Goal: Information Seeking & Learning: Learn about a topic

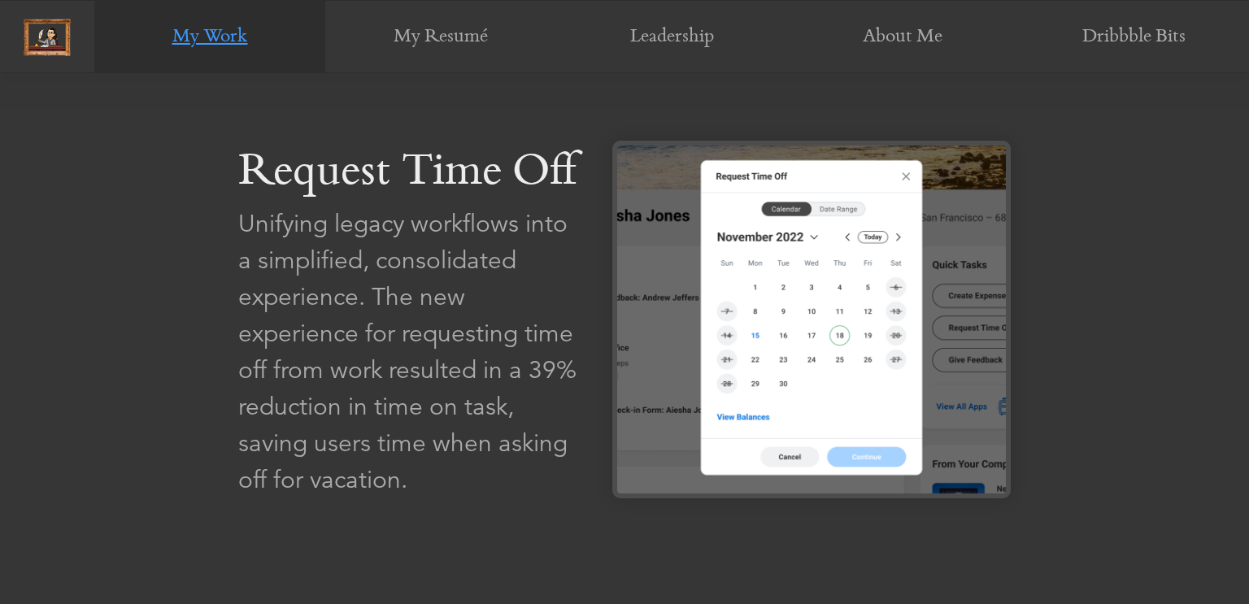
scroll to position [1600, 0]
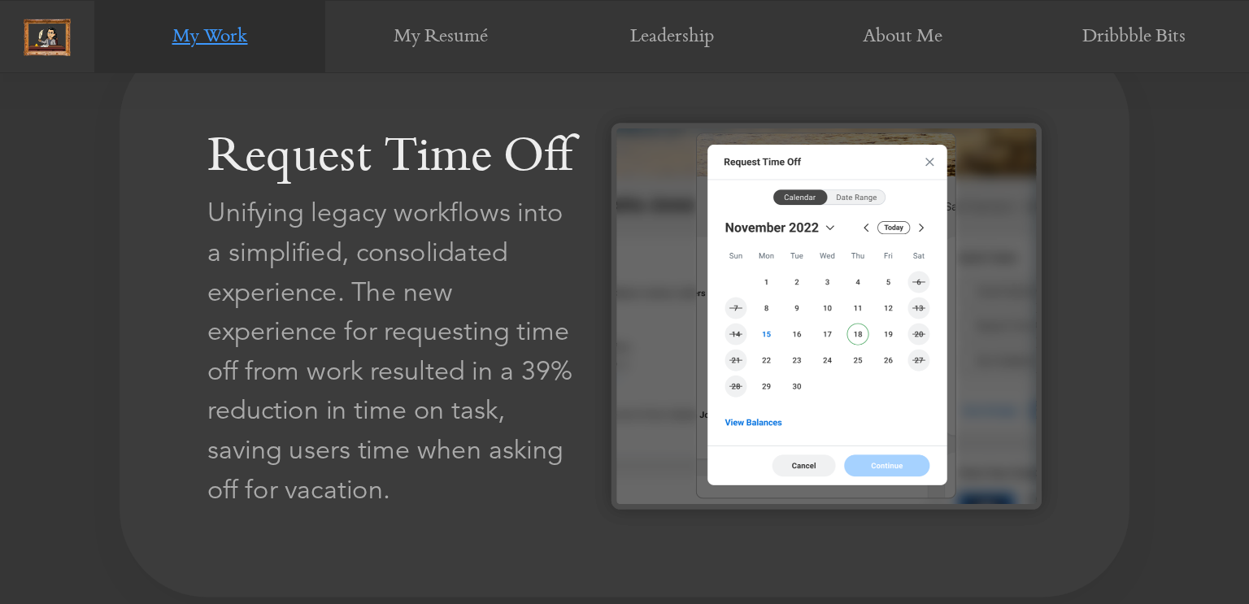
click at [735, 404] on img at bounding box center [826, 316] width 430 height 386
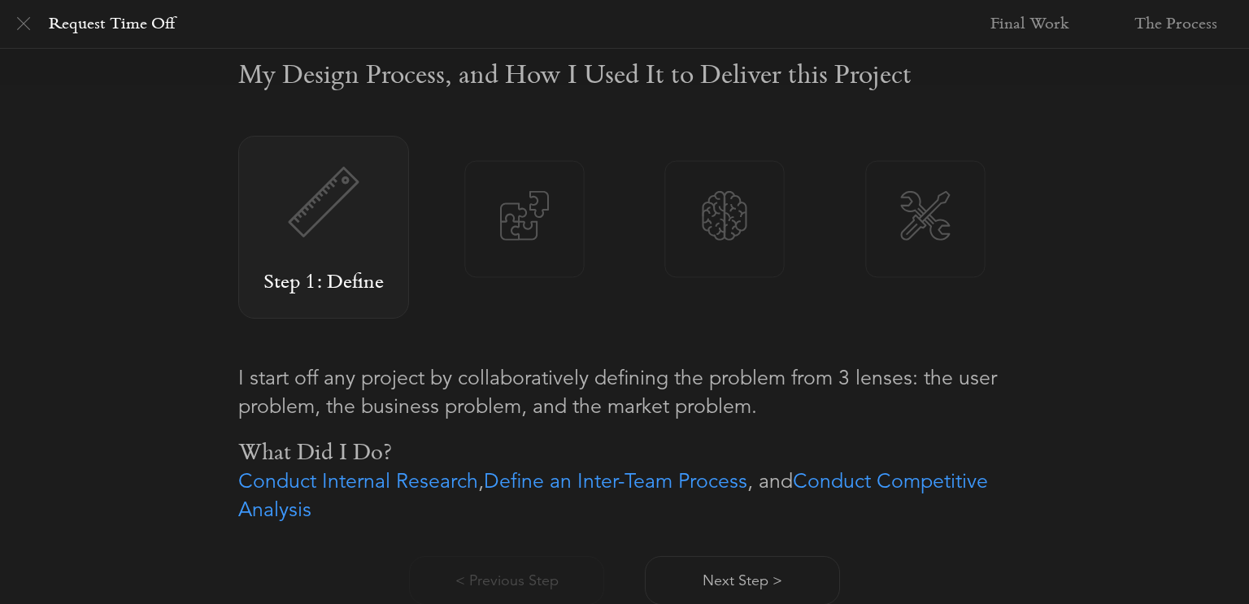
scroll to position [1140, 0]
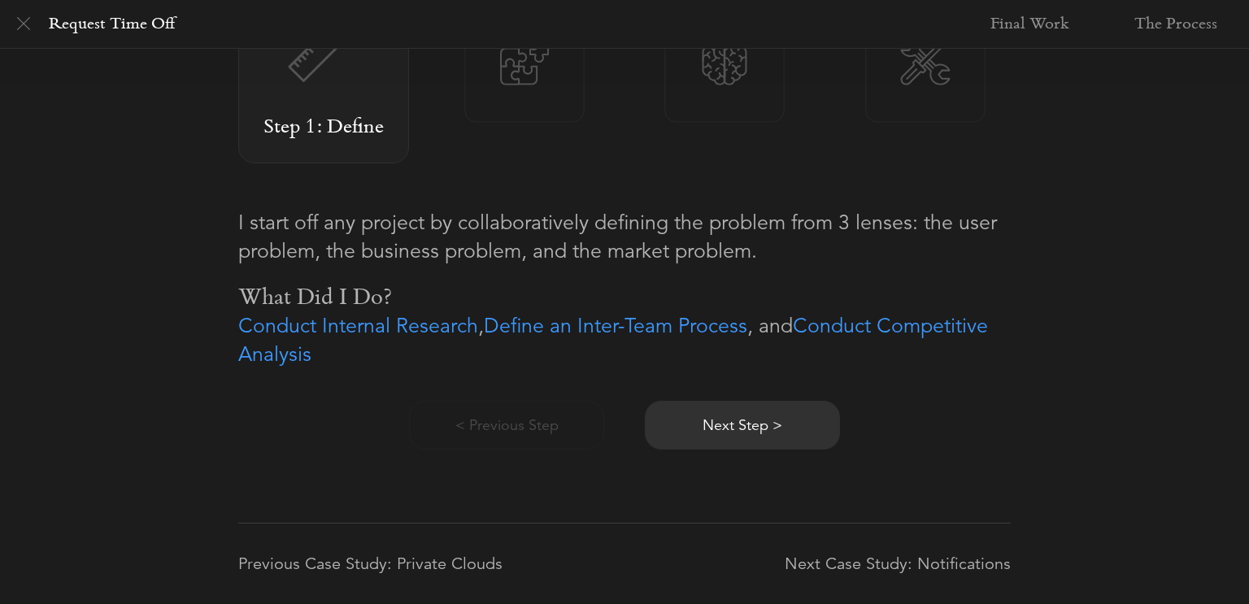
click at [744, 409] on button "Next Step >" at bounding box center [742, 425] width 195 height 49
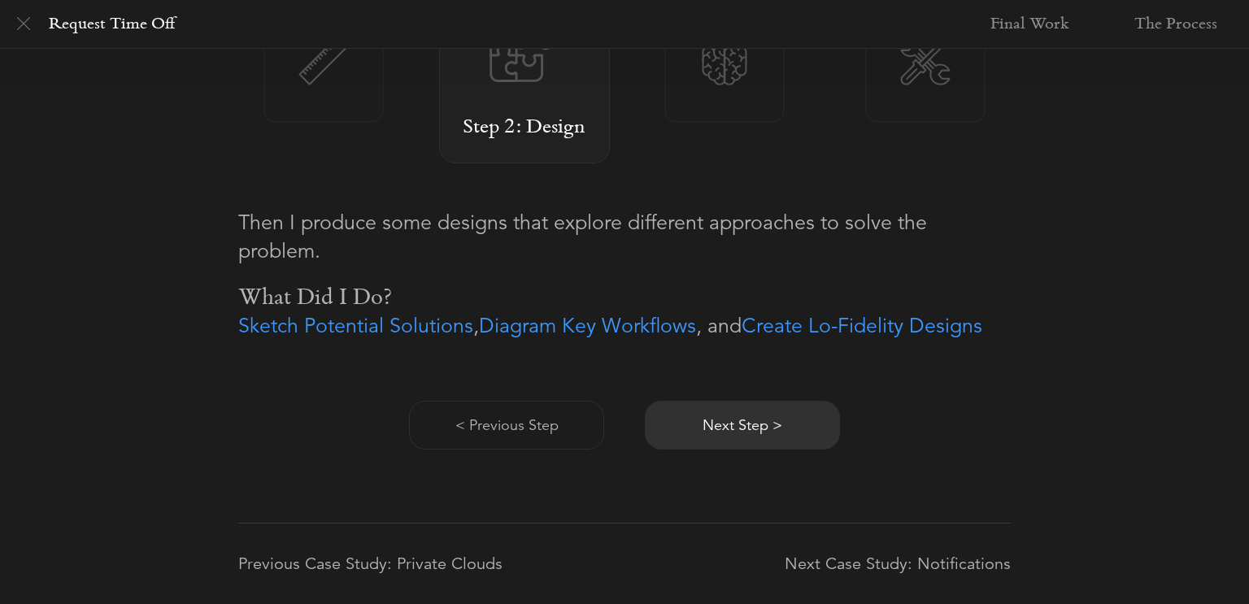
click at [748, 418] on button "Next Step >" at bounding box center [742, 425] width 195 height 49
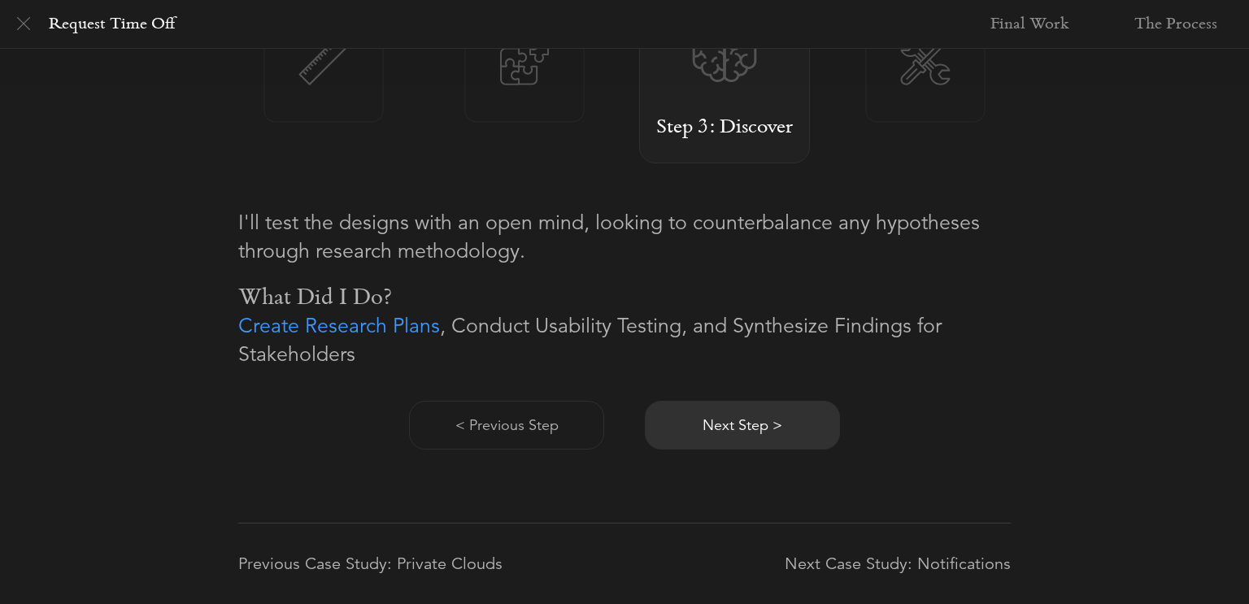
click at [748, 419] on button "Next Step >" at bounding box center [742, 425] width 195 height 49
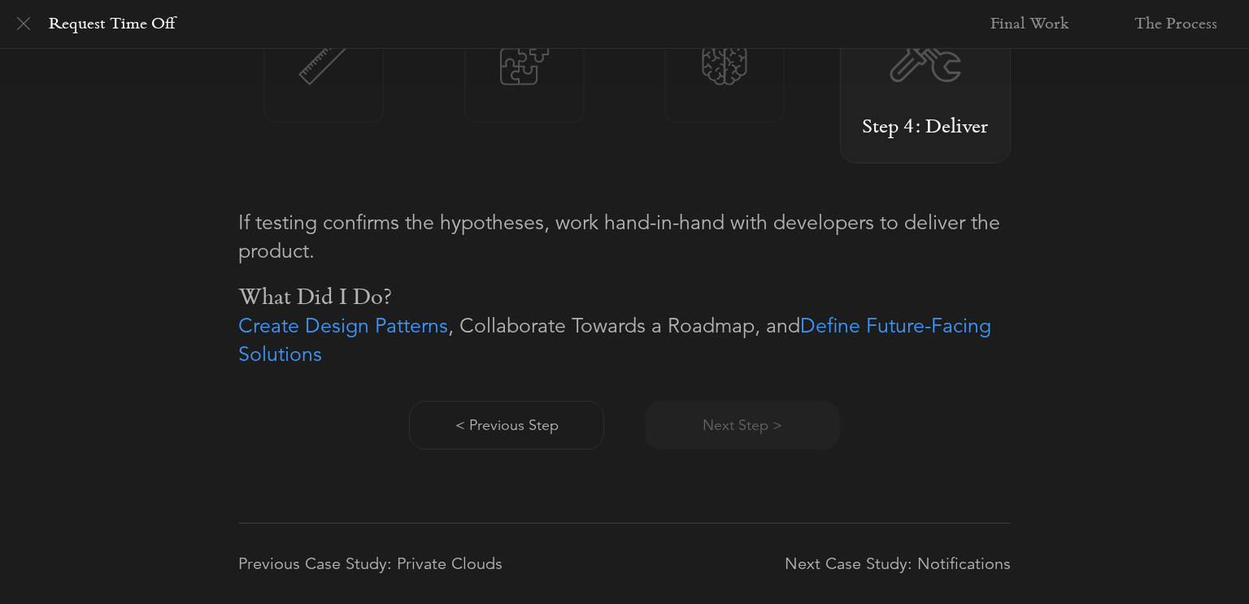
click at [748, 419] on div "< Previous Step Next Step >" at bounding box center [624, 408] width 772 height 81
